Goal: Information Seeking & Learning: Learn about a topic

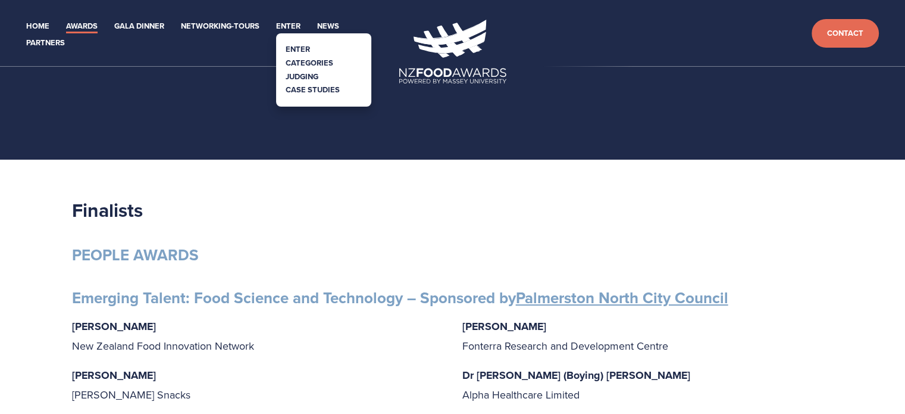
click at [296, 59] on link "Categories" at bounding box center [310, 62] width 48 height 11
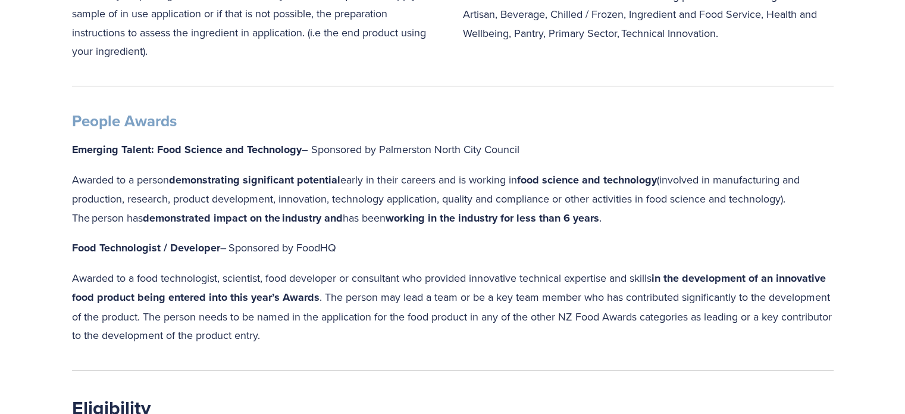
scroll to position [1190, 0]
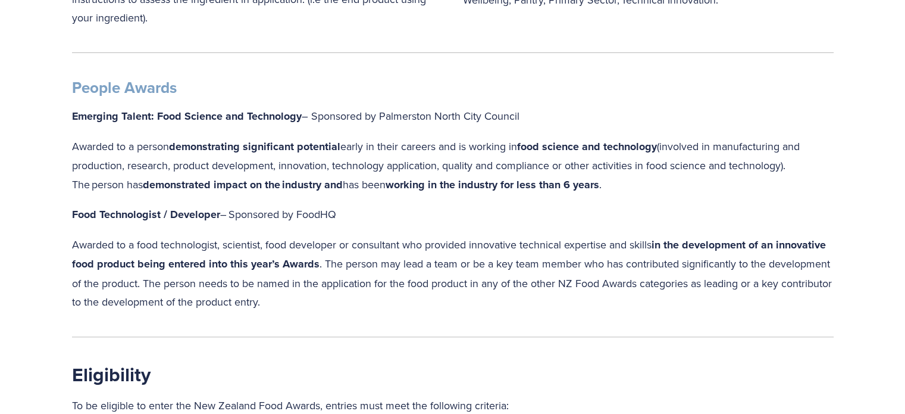
drag, startPoint x: 375, startPoint y: 302, endPoint x: 67, endPoint y: 248, distance: 312.3
click at [67, 248] on div "People Awards Emerging Talent: Food Science and Technology – Sponsored by Palme…" at bounding box center [453, 195] width 782 height 254
copy p "Awarded to a food technologist, scientist, food developer or consultant who pro…"
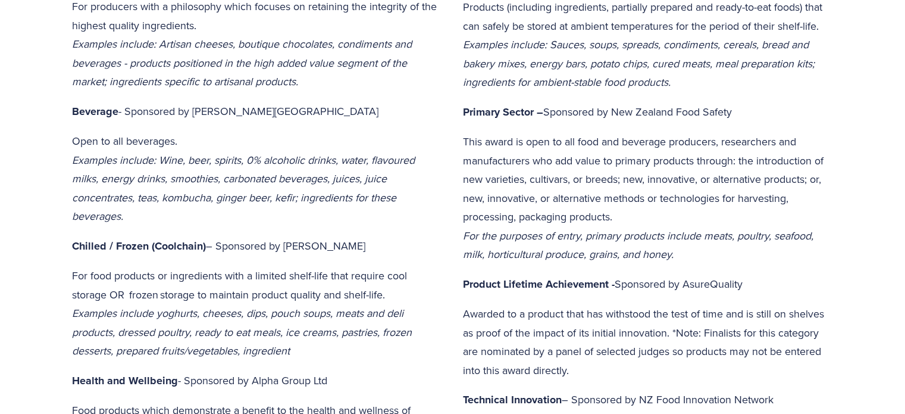
scroll to position [0, 0]
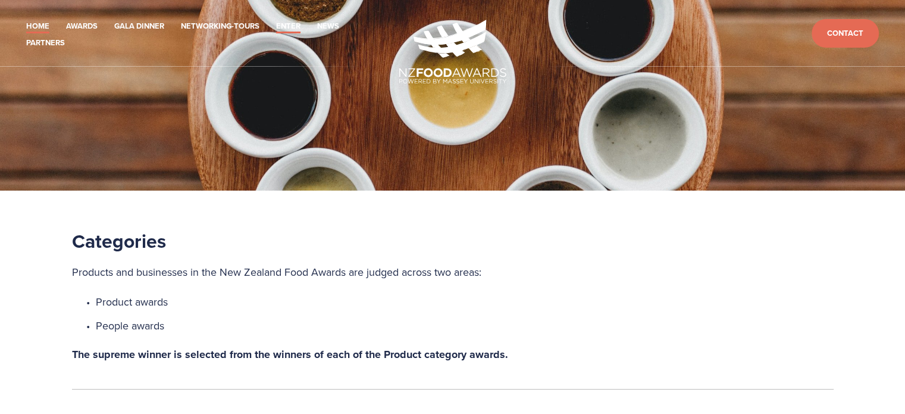
click at [38, 20] on link "Home" at bounding box center [37, 27] width 23 height 14
